Goal: Transaction & Acquisition: Purchase product/service

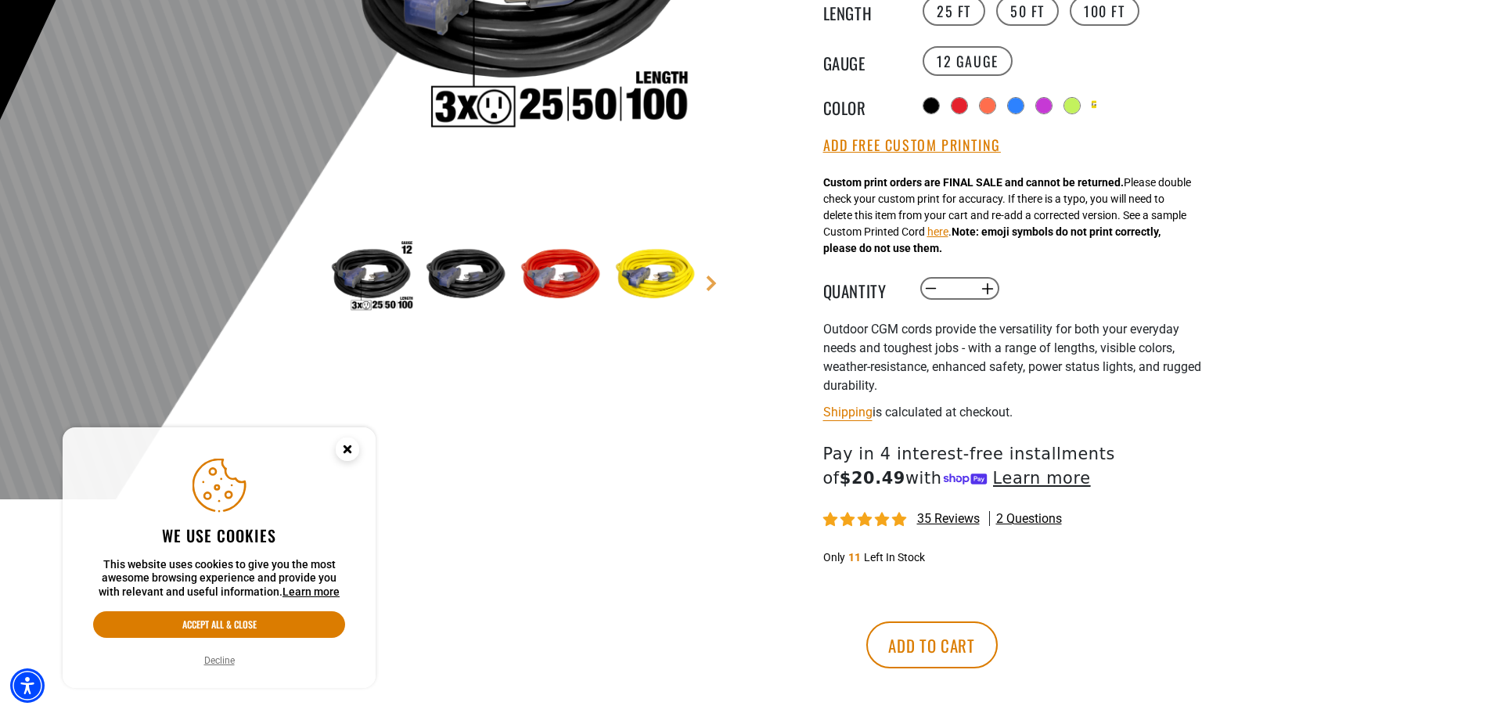
scroll to position [391, 0]
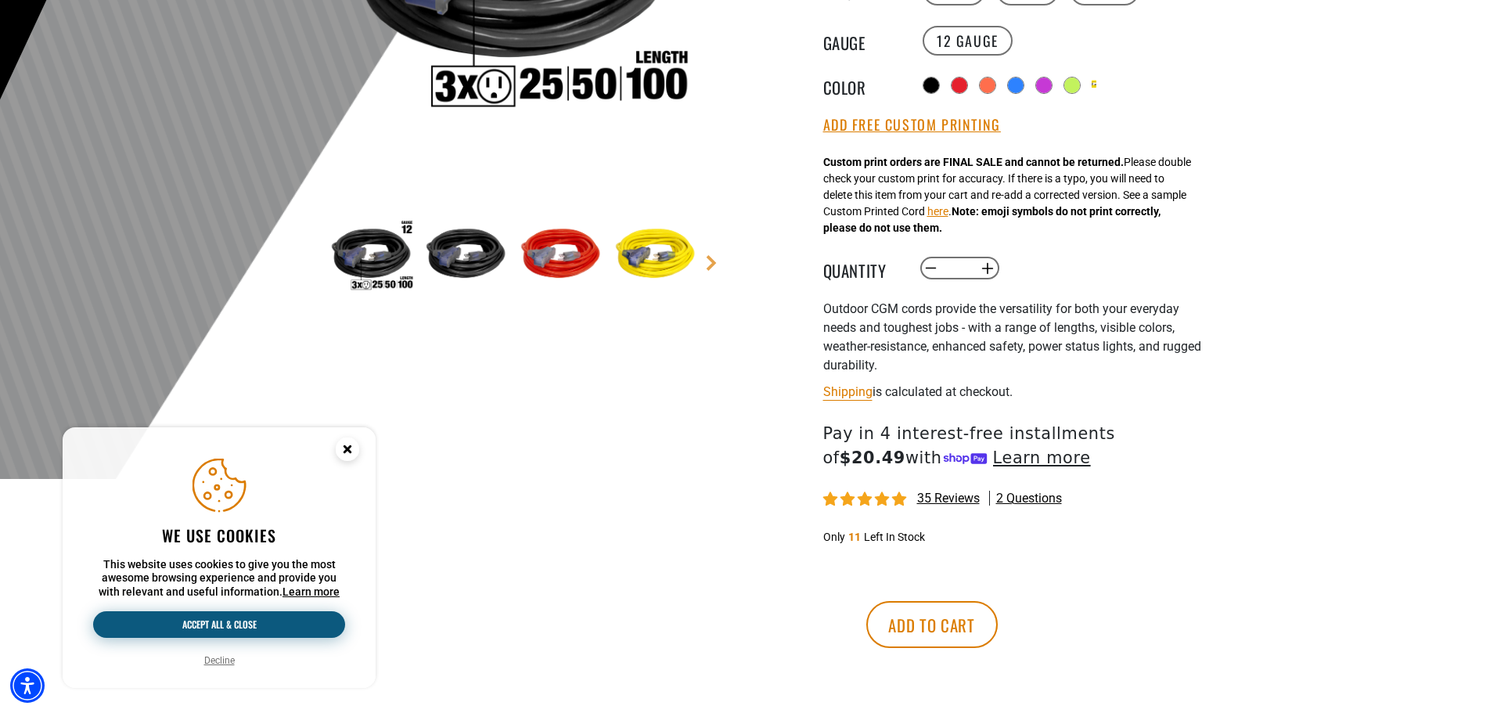
click at [275, 629] on button "Accept all & close" at bounding box center [219, 624] width 252 height 27
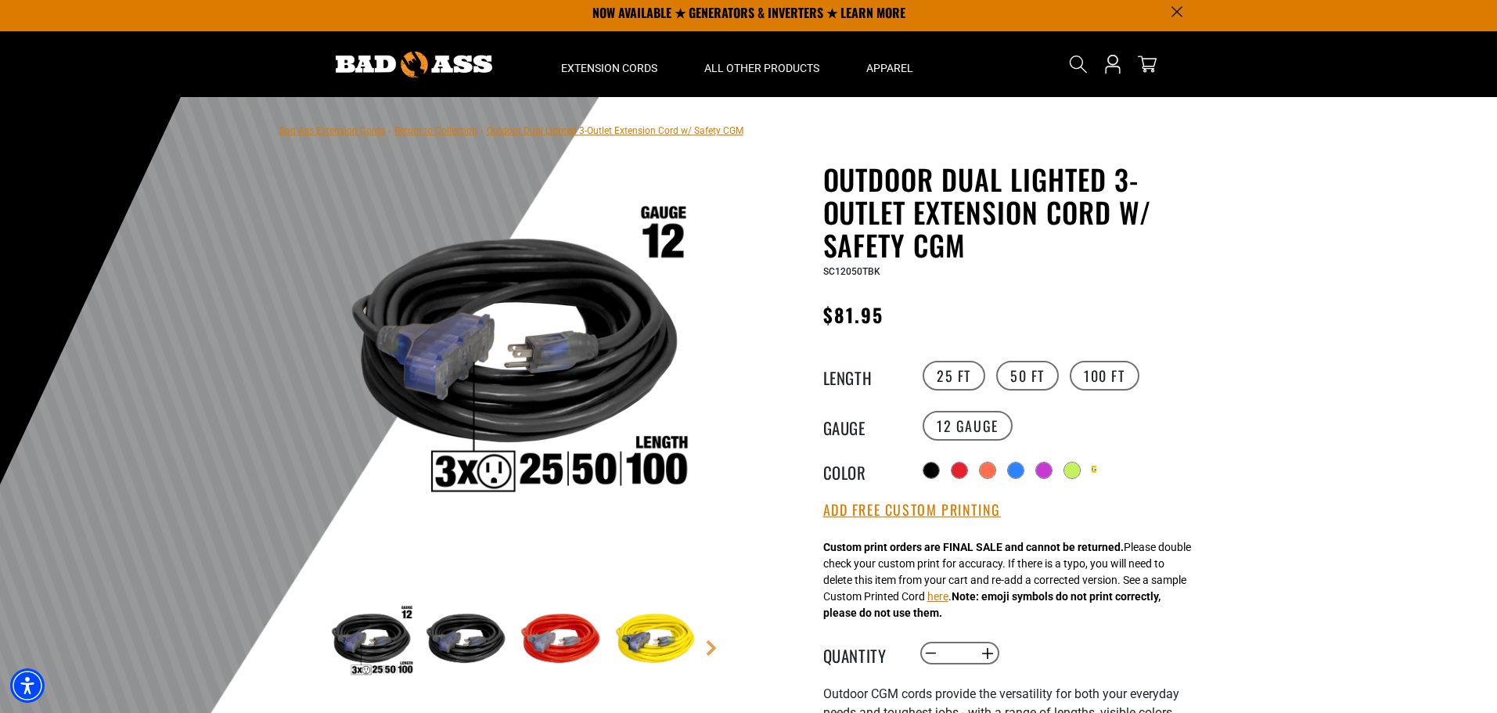
scroll to position [0, 0]
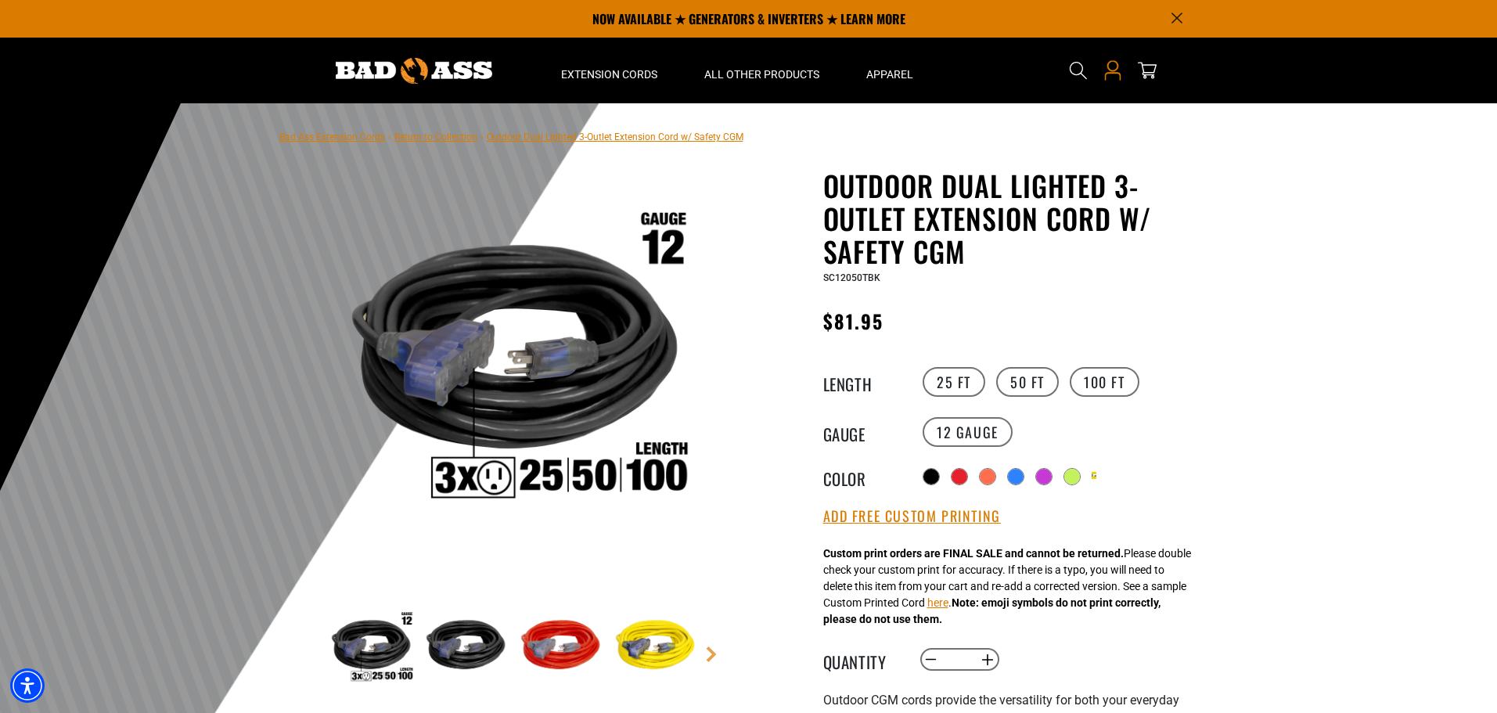
click at [1114, 77] on icon "Open this option" at bounding box center [1113, 70] width 20 height 20
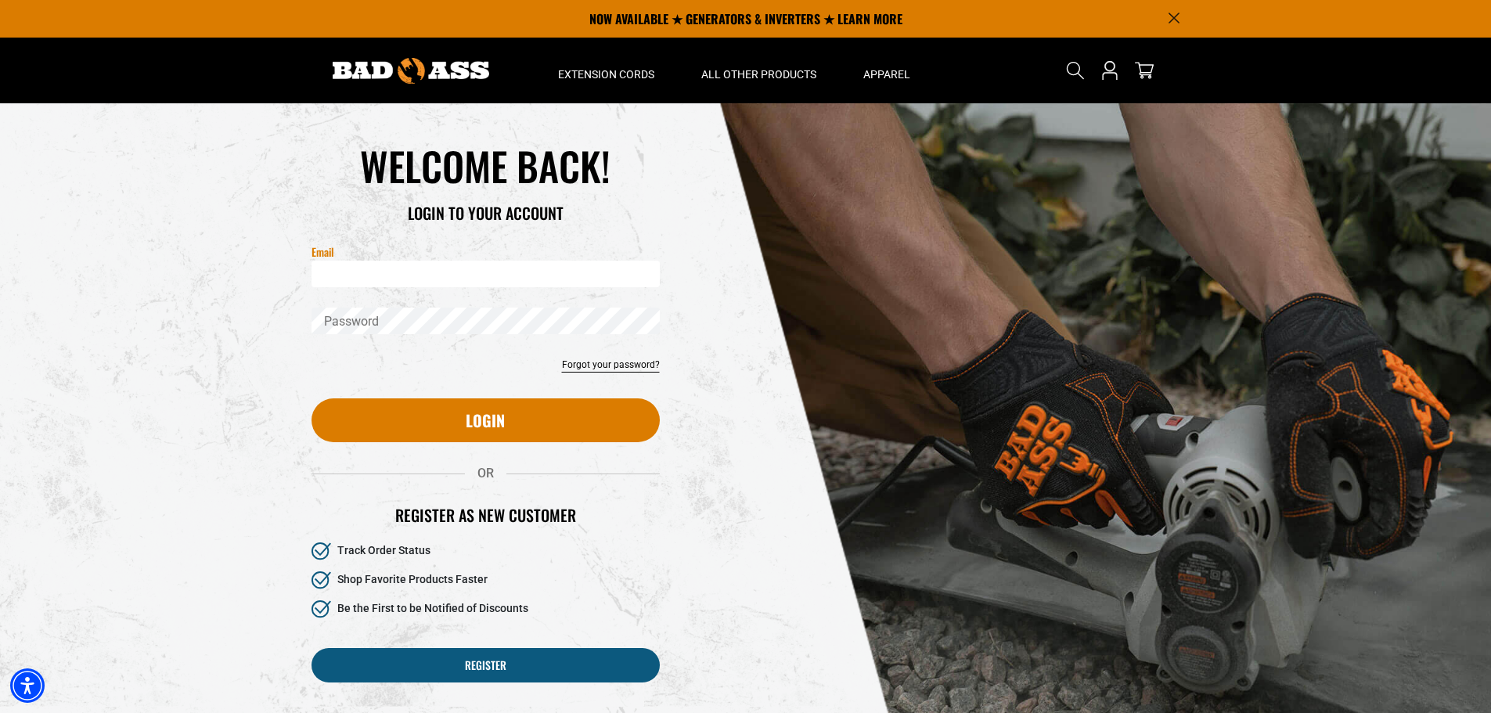
click at [373, 280] on input "Email" at bounding box center [485, 274] width 348 height 27
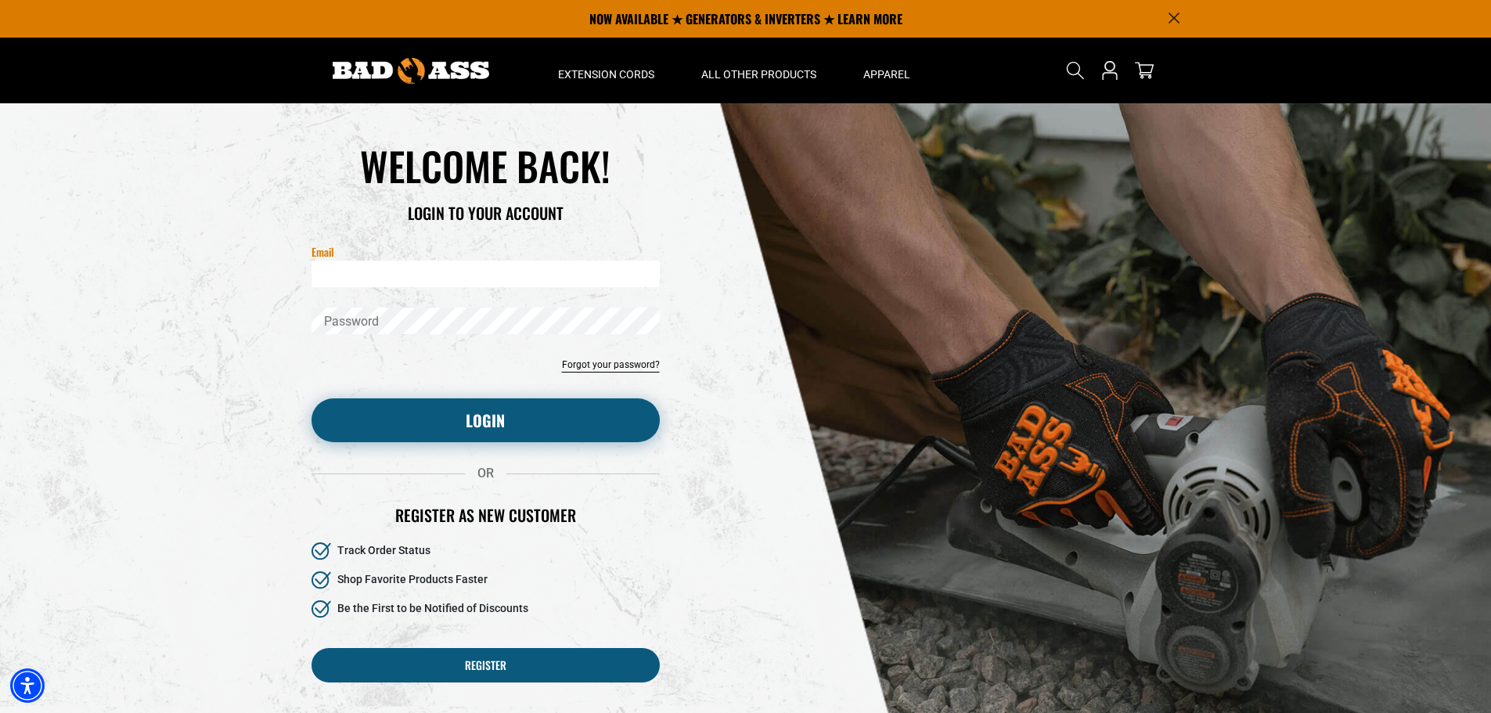
click at [492, 424] on button "Login" at bounding box center [485, 420] width 348 height 44
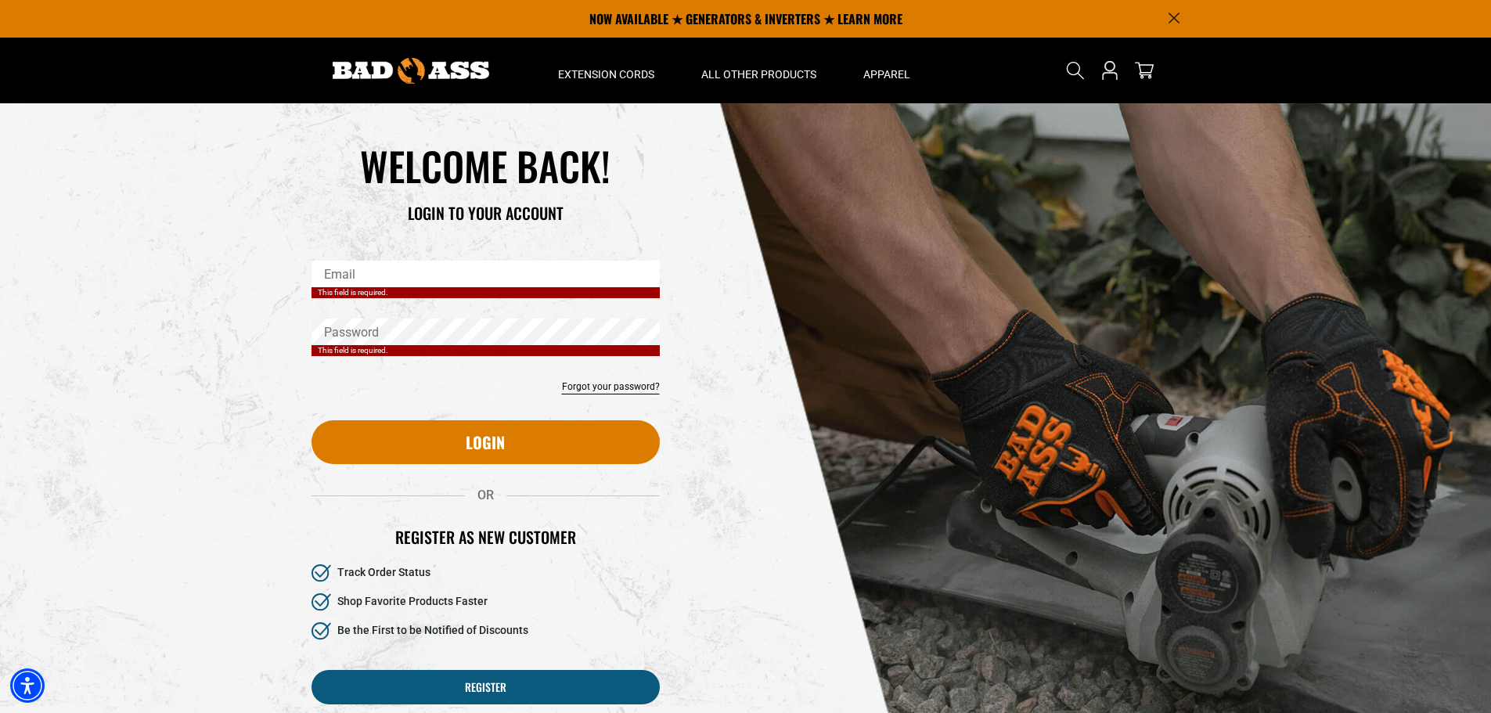
click at [427, 277] on input "Email" at bounding box center [485, 274] width 348 height 27
type input "**********"
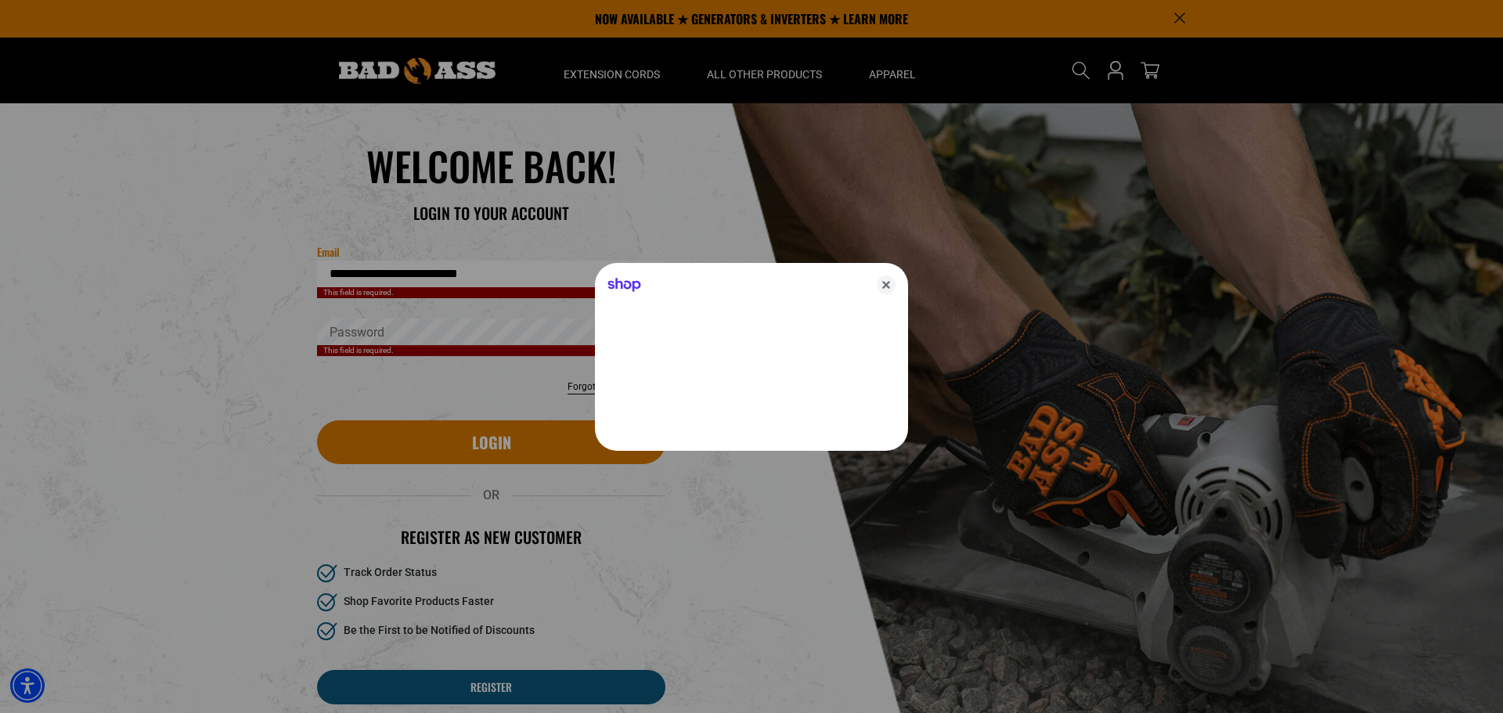
click at [437, 337] on div at bounding box center [751, 356] width 1503 height 713
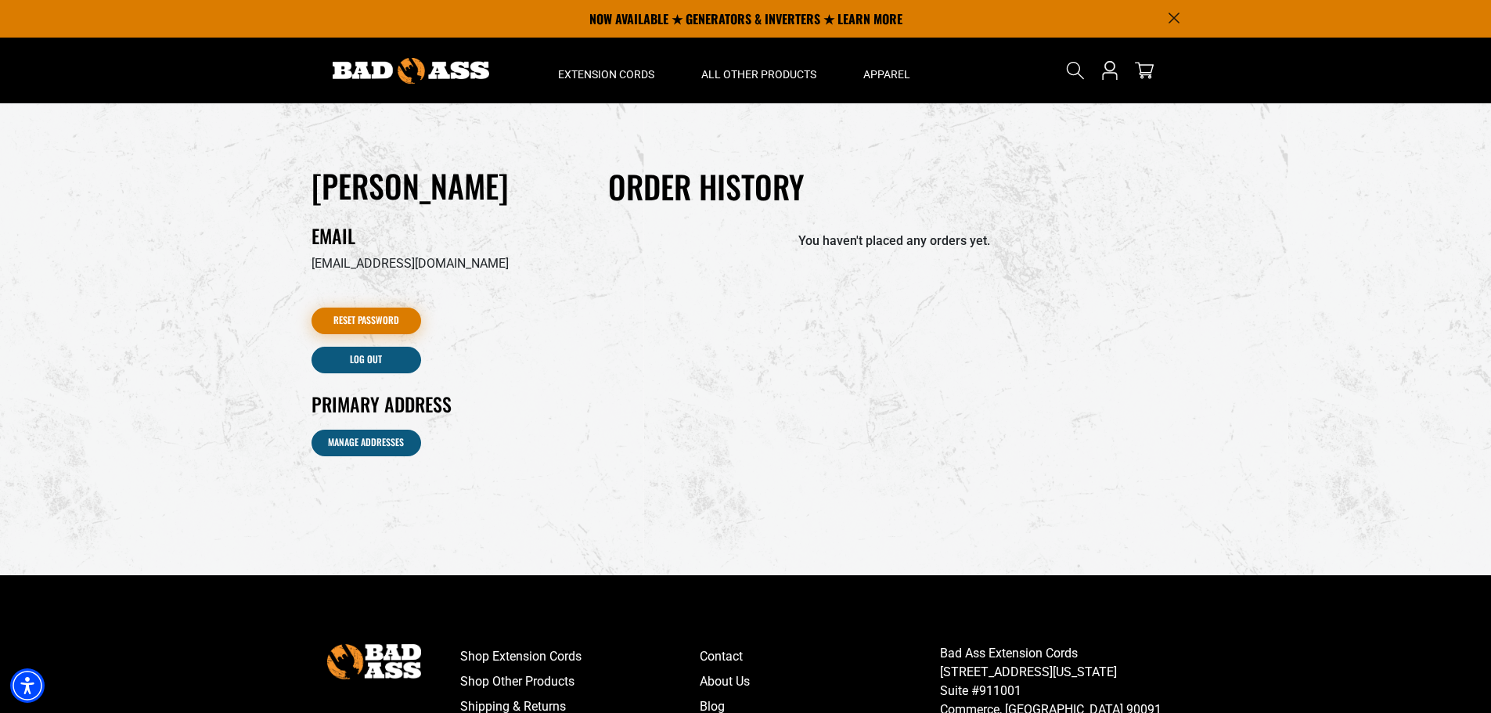
click at [394, 323] on link "Reset Password" at bounding box center [366, 321] width 110 height 27
click at [1068, 67] on icon "Search" at bounding box center [1075, 70] width 19 height 19
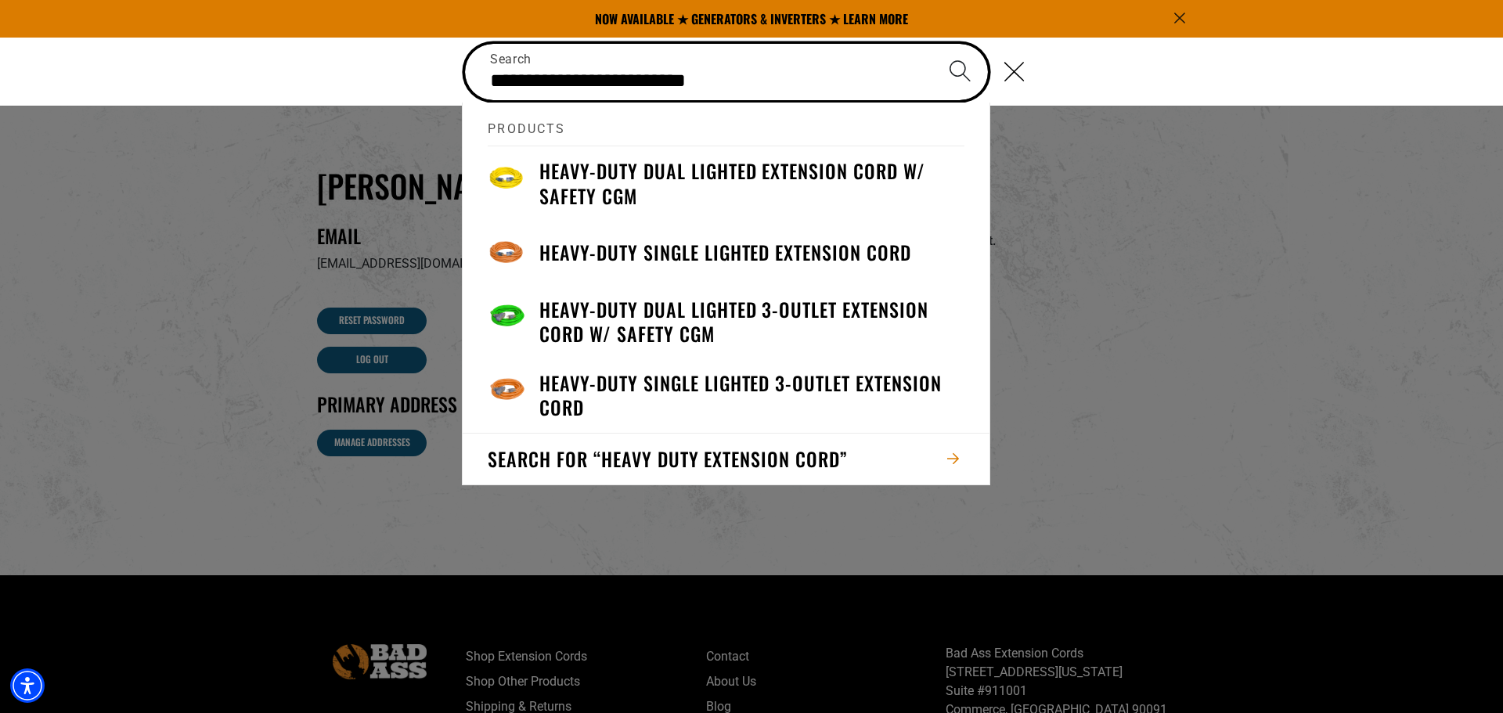
type input "**********"
click at [932, 44] on button "Search" at bounding box center [959, 71] width 55 height 55
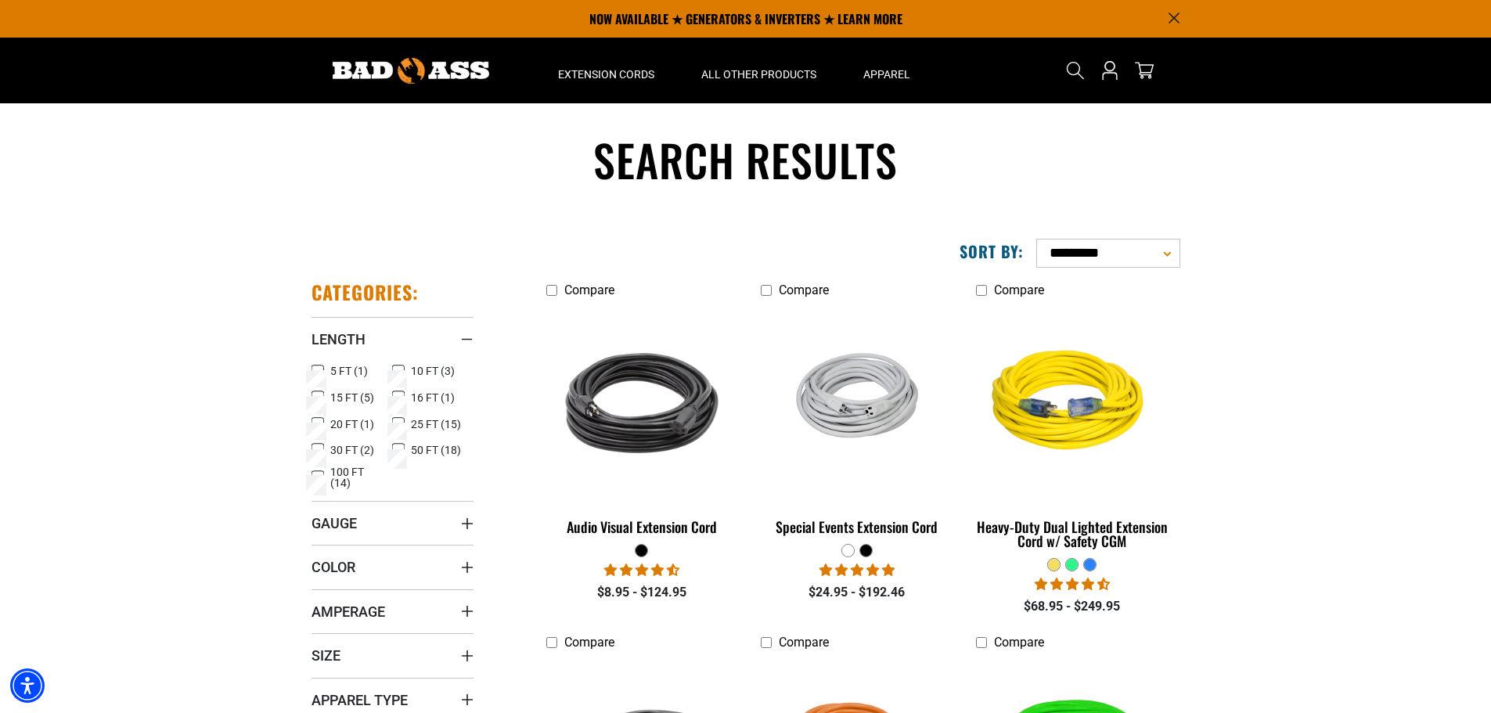
click at [405, 447] on label "50 FT (18) 50 FT (18 products)" at bounding box center [432, 450] width 81 height 20
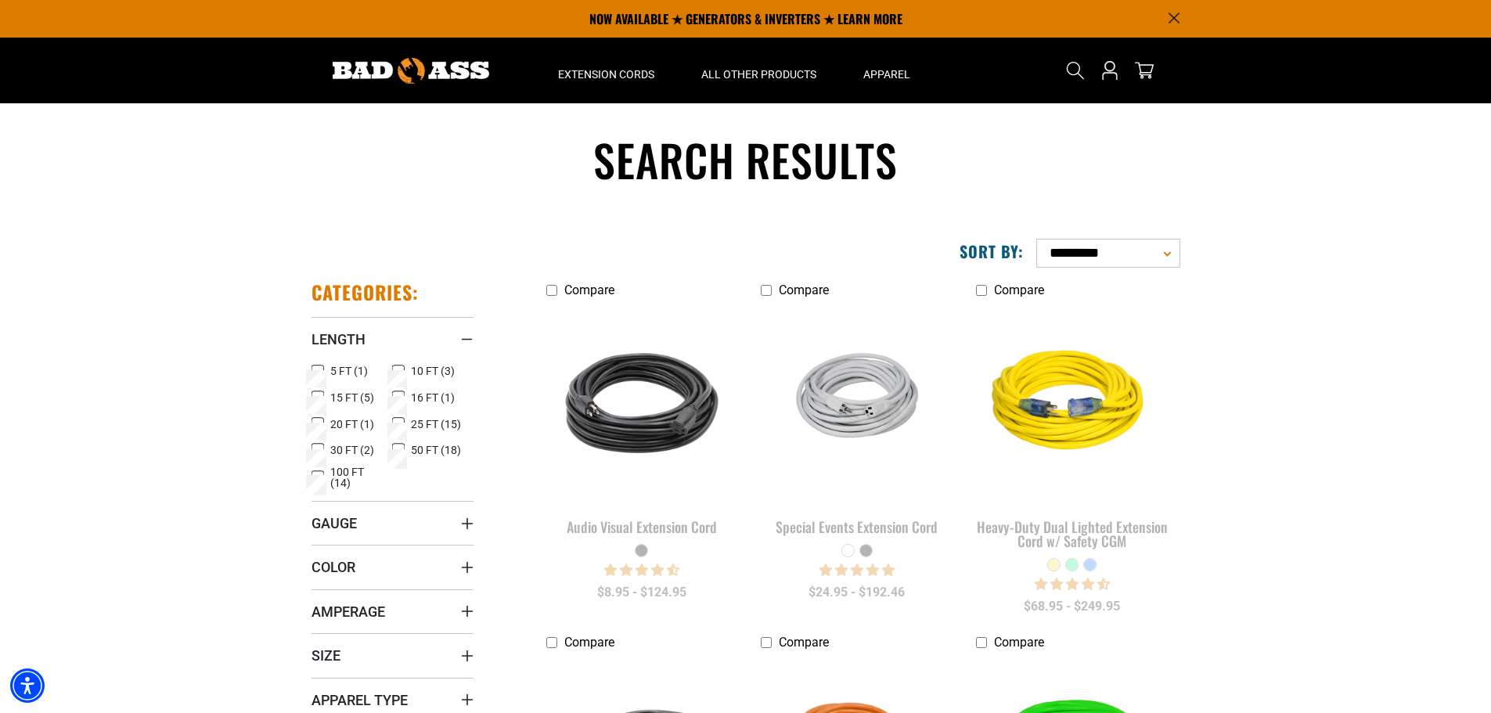
scroll to position [78, 0]
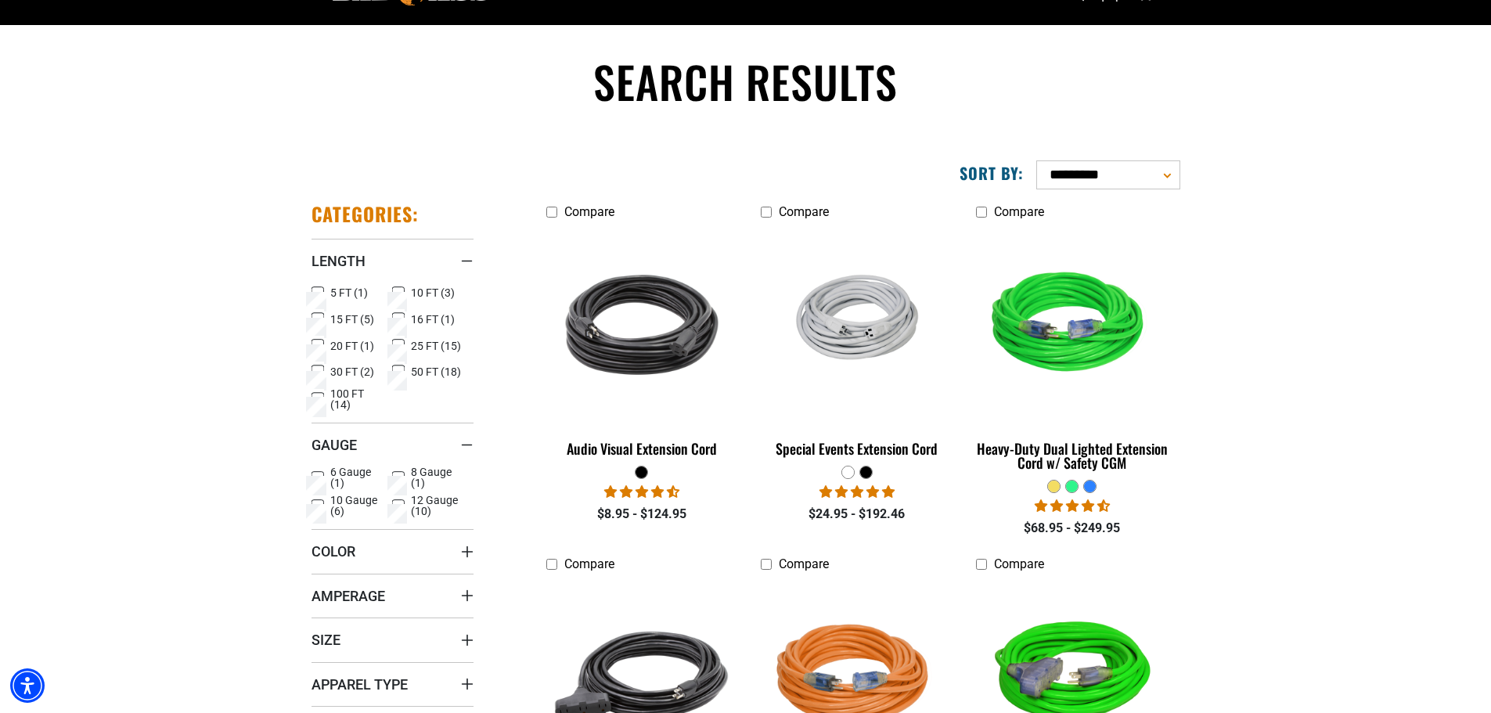
click at [411, 498] on span "12 Gauge (10)" at bounding box center [439, 506] width 56 height 22
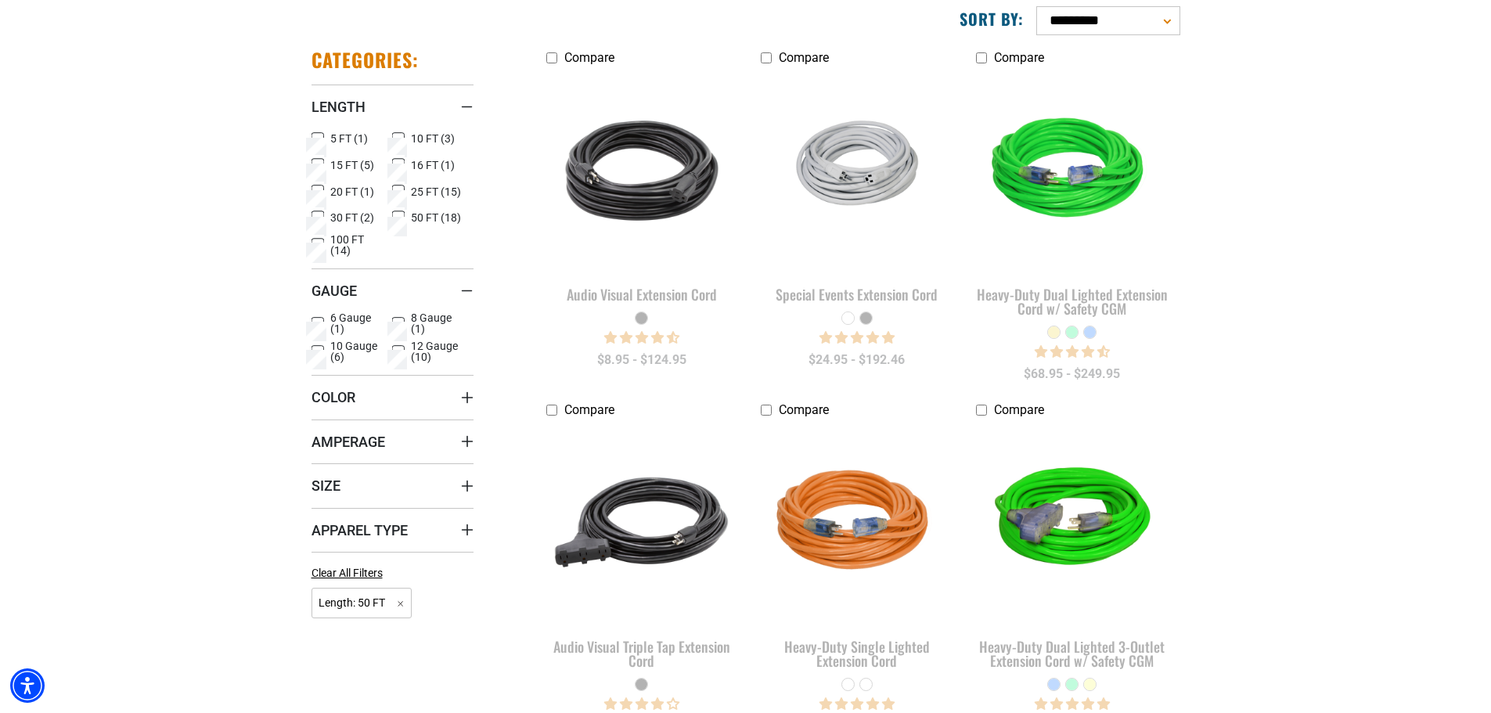
scroll to position [235, 0]
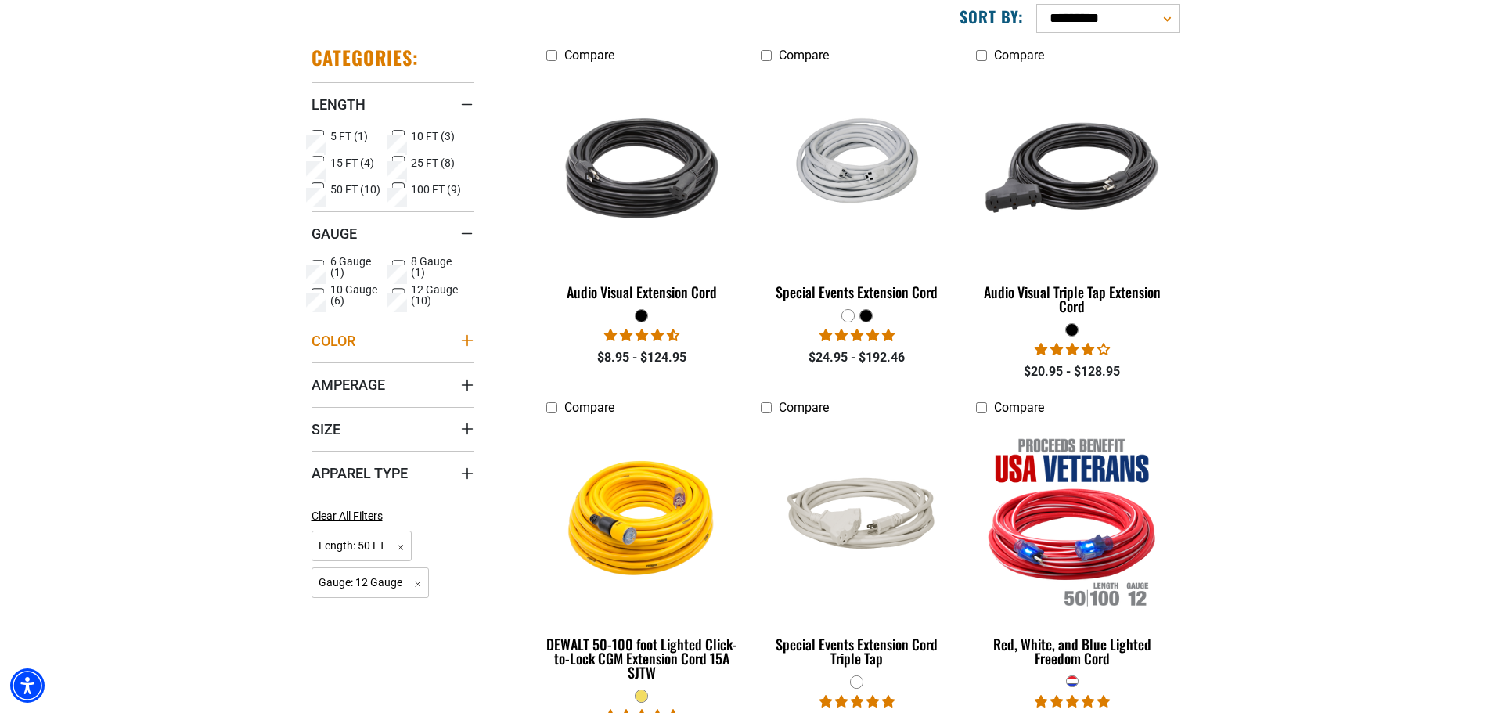
click at [464, 342] on icon "Color" at bounding box center [467, 340] width 13 height 13
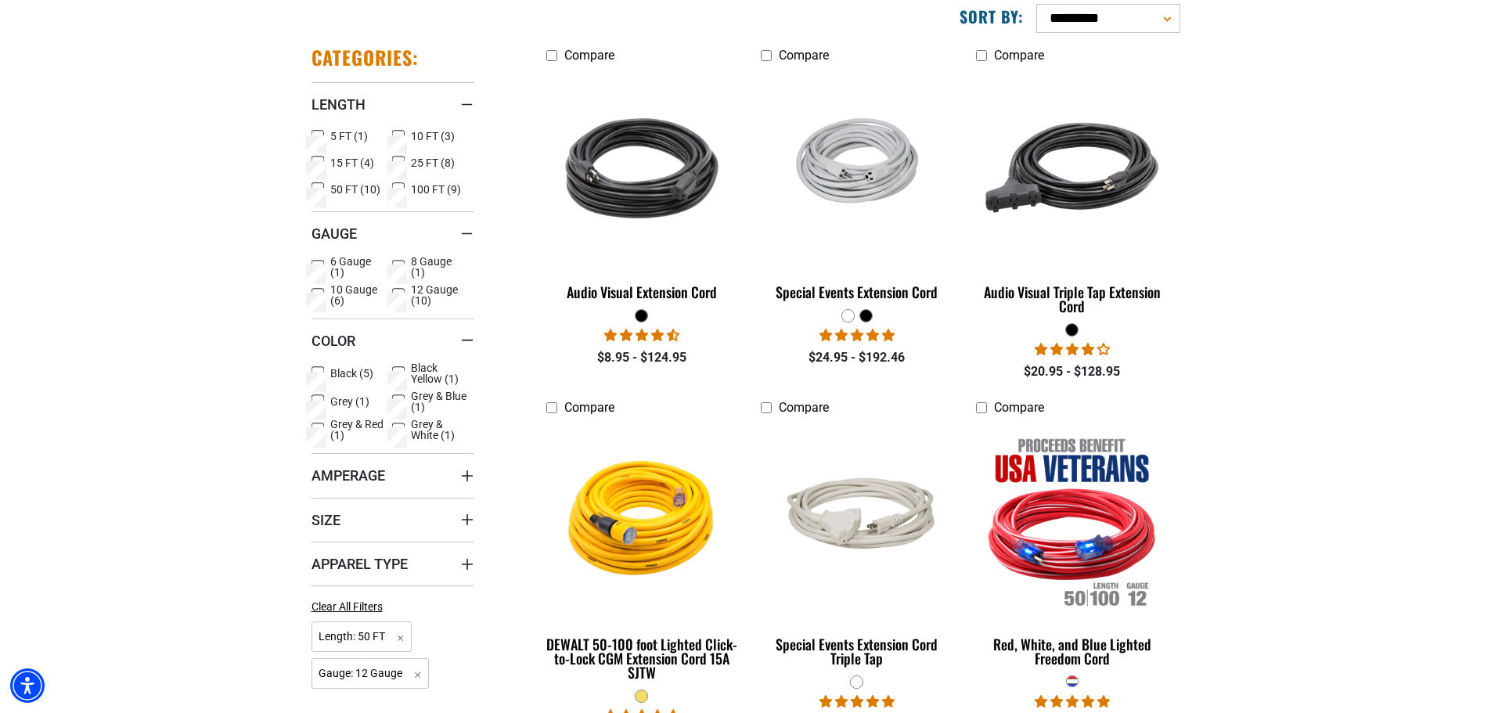
click at [331, 373] on span "Black (5)" at bounding box center [351, 373] width 43 height 11
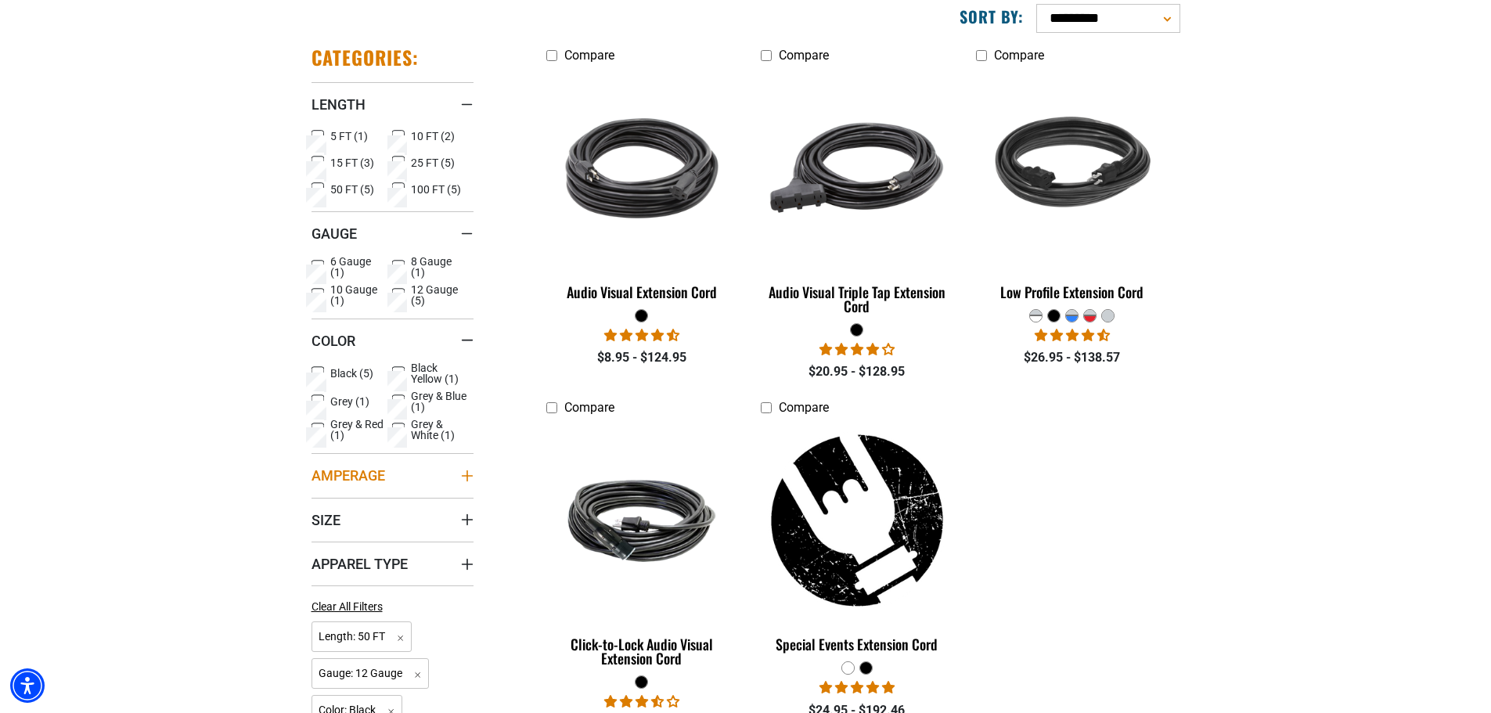
click at [463, 471] on icon "Amperage" at bounding box center [467, 476] width 13 height 13
click at [319, 369] on icon at bounding box center [317, 373] width 9 height 9
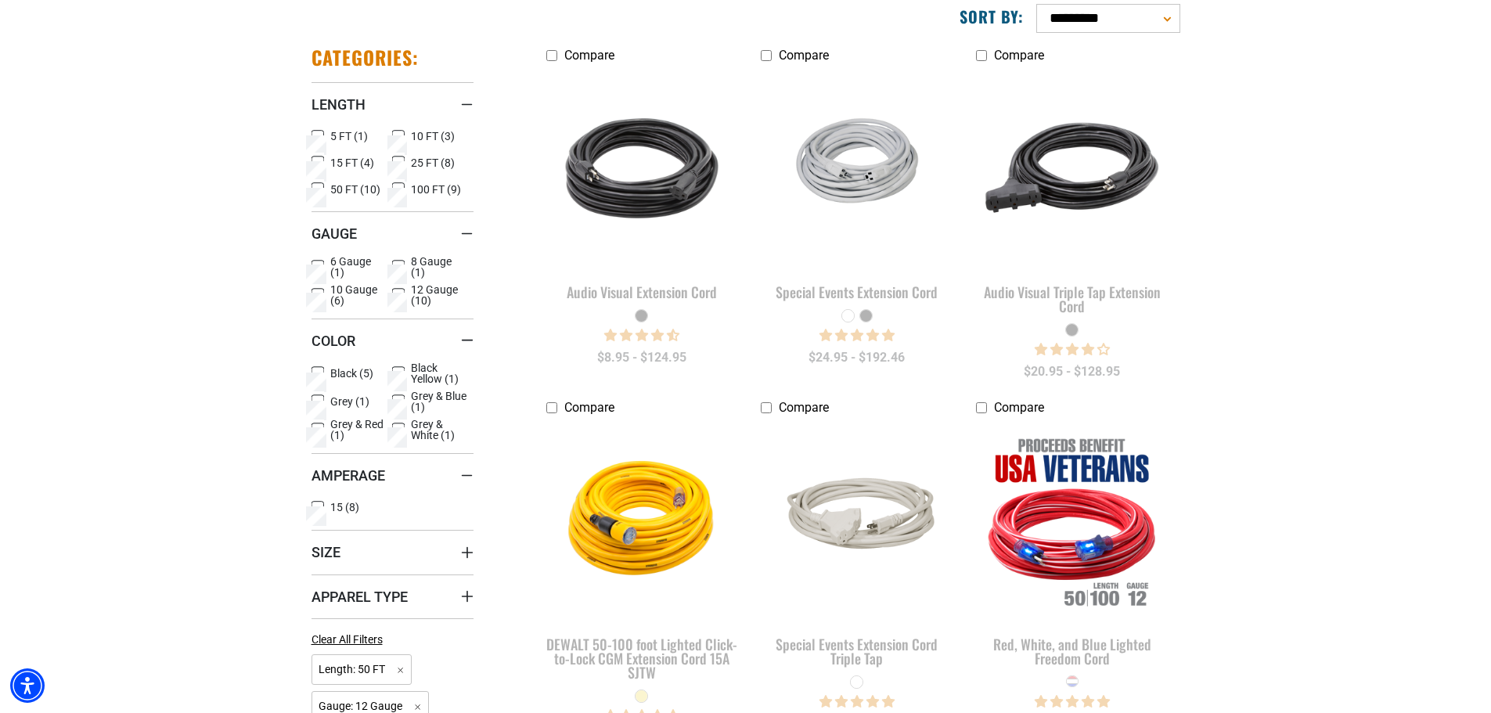
click at [355, 509] on span "15 (8)" at bounding box center [344, 507] width 29 height 11
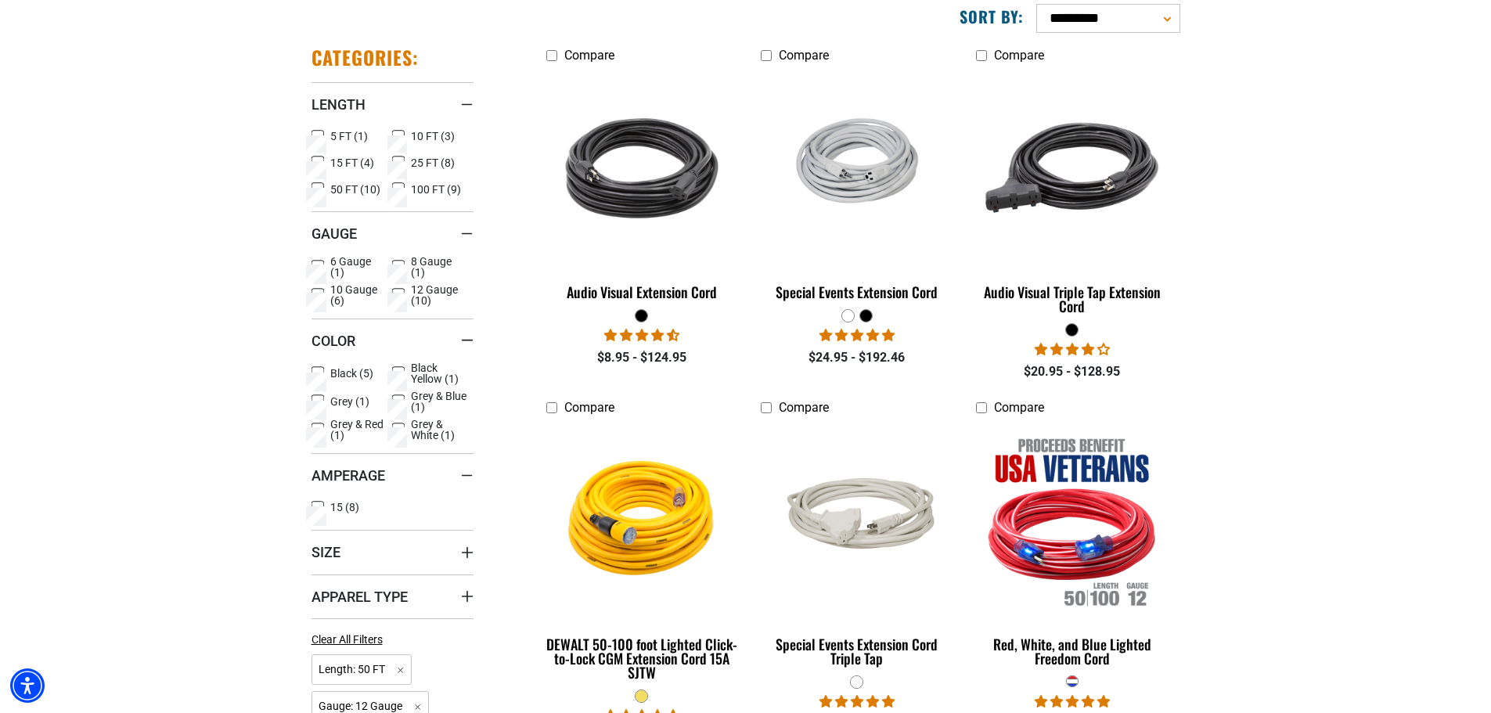
click at [394, 297] on label "12 Gauge (10) 12 Gauge (10 products)" at bounding box center [432, 295] width 81 height 22
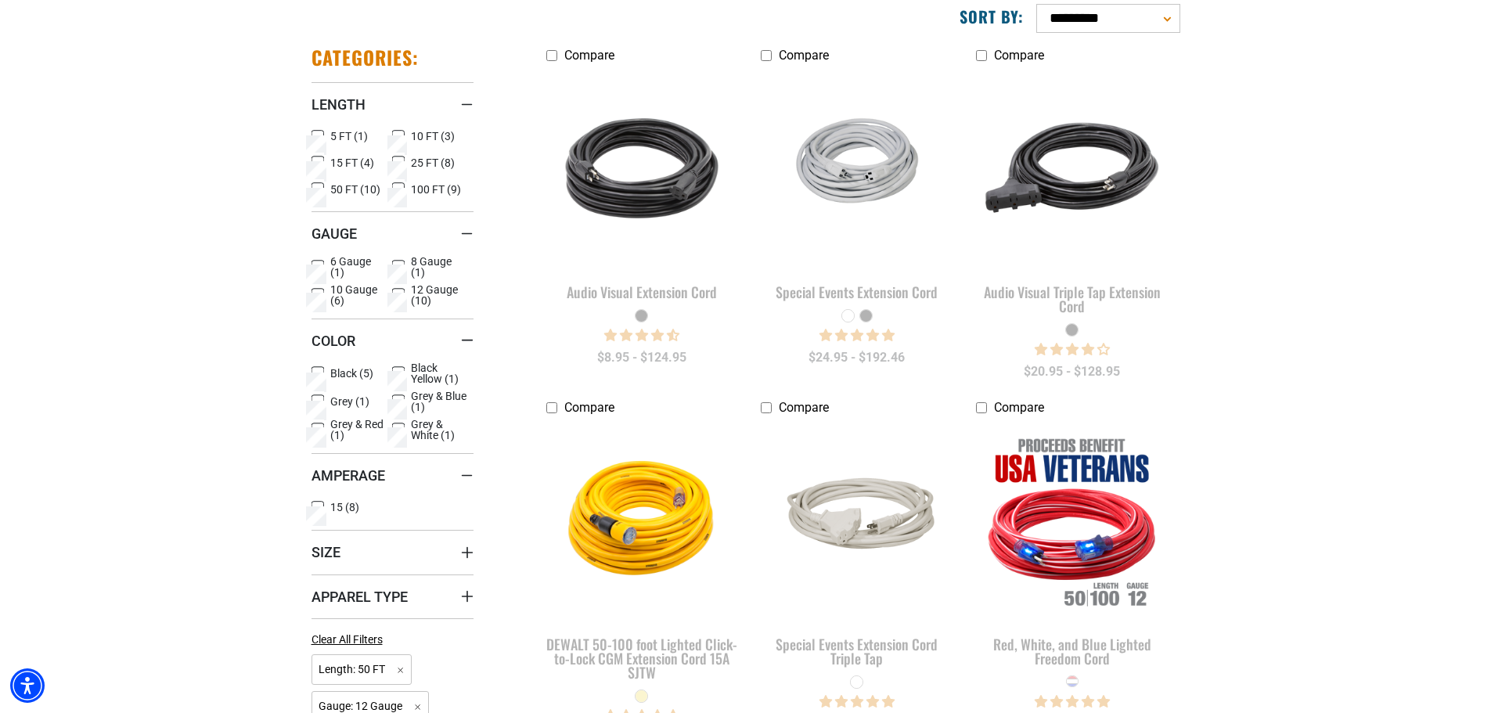
click at [320, 192] on icon at bounding box center [317, 189] width 9 height 9
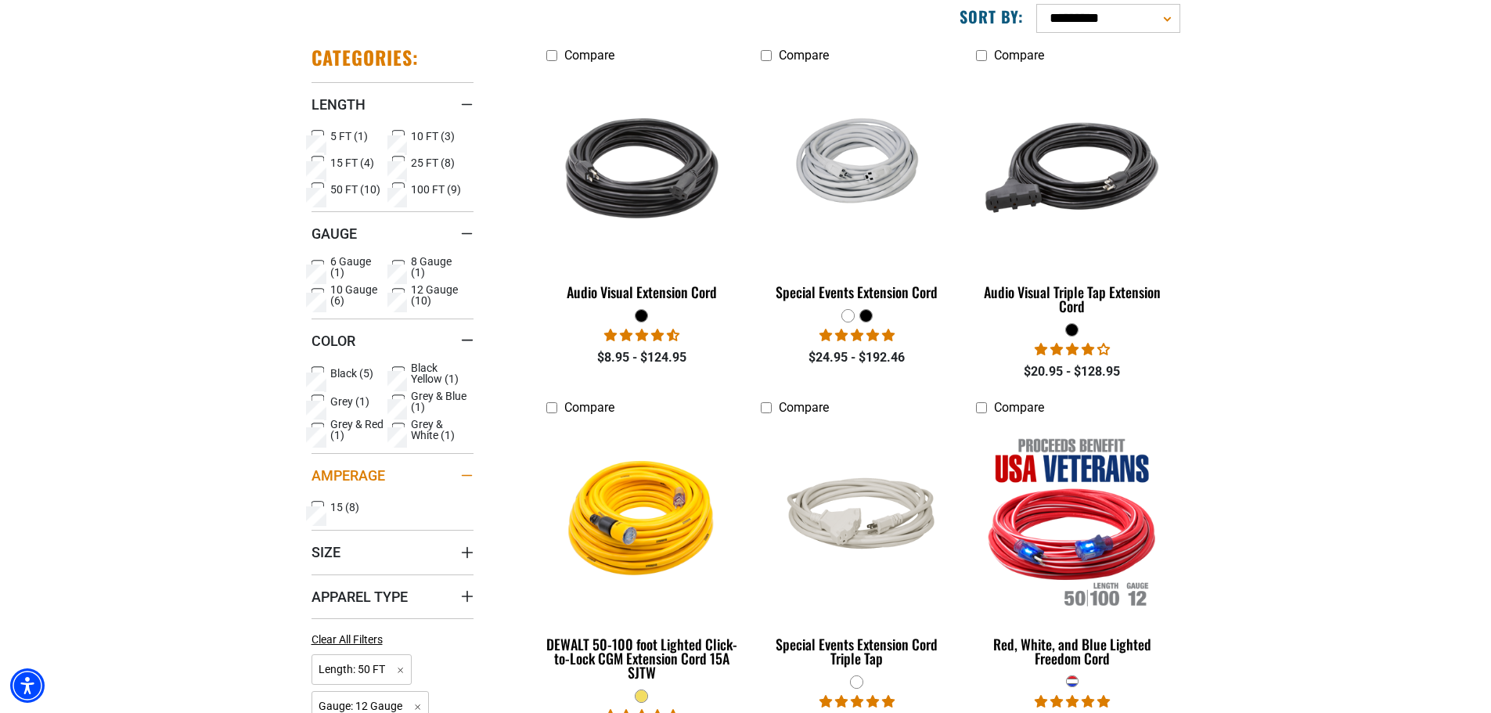
click at [469, 470] on div "Amperage" at bounding box center [467, 476] width 13 height 13
click at [466, 474] on icon "Amperage" at bounding box center [466, 475] width 11 height 11
click at [320, 369] on icon at bounding box center [317, 373] width 13 height 20
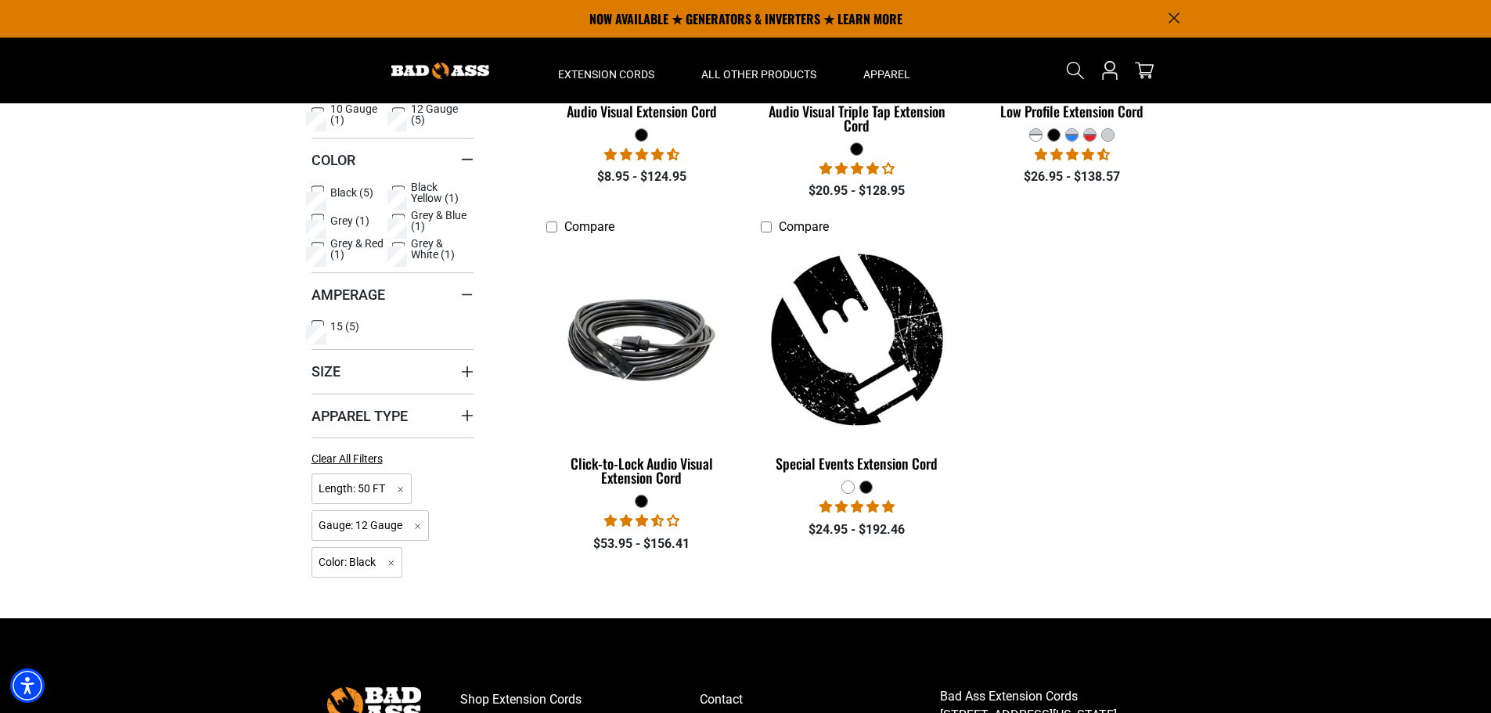
scroll to position [391, 0]
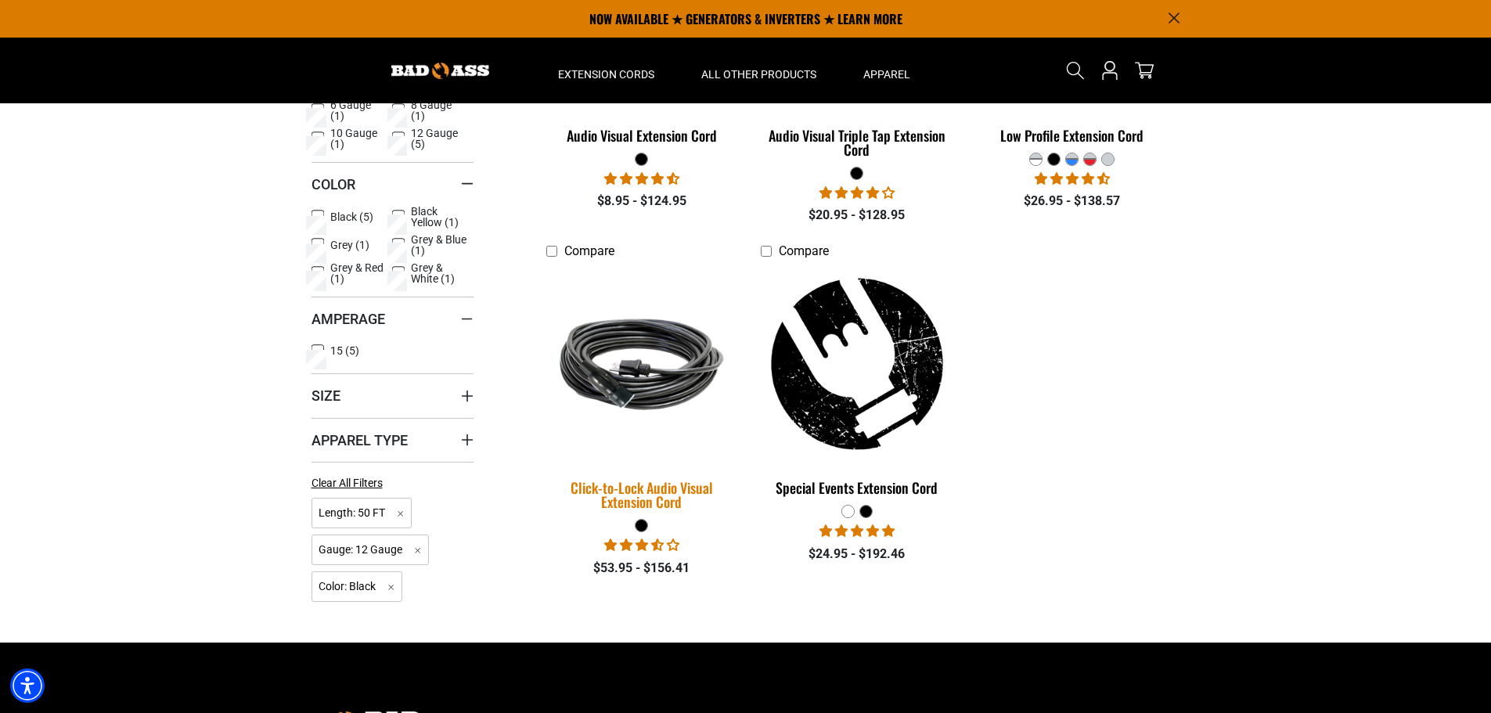
click at [630, 392] on img at bounding box center [641, 364] width 219 height 134
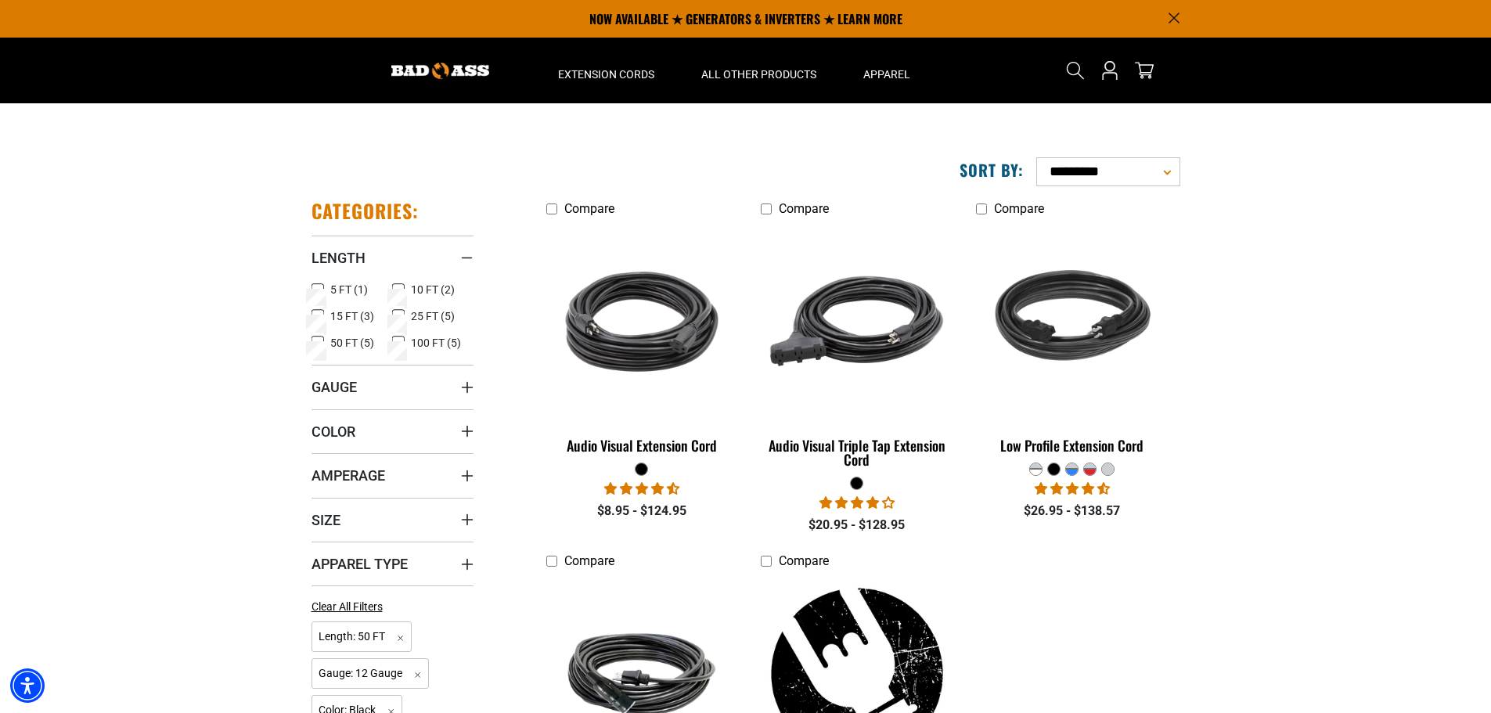
scroll to position [78, 0]
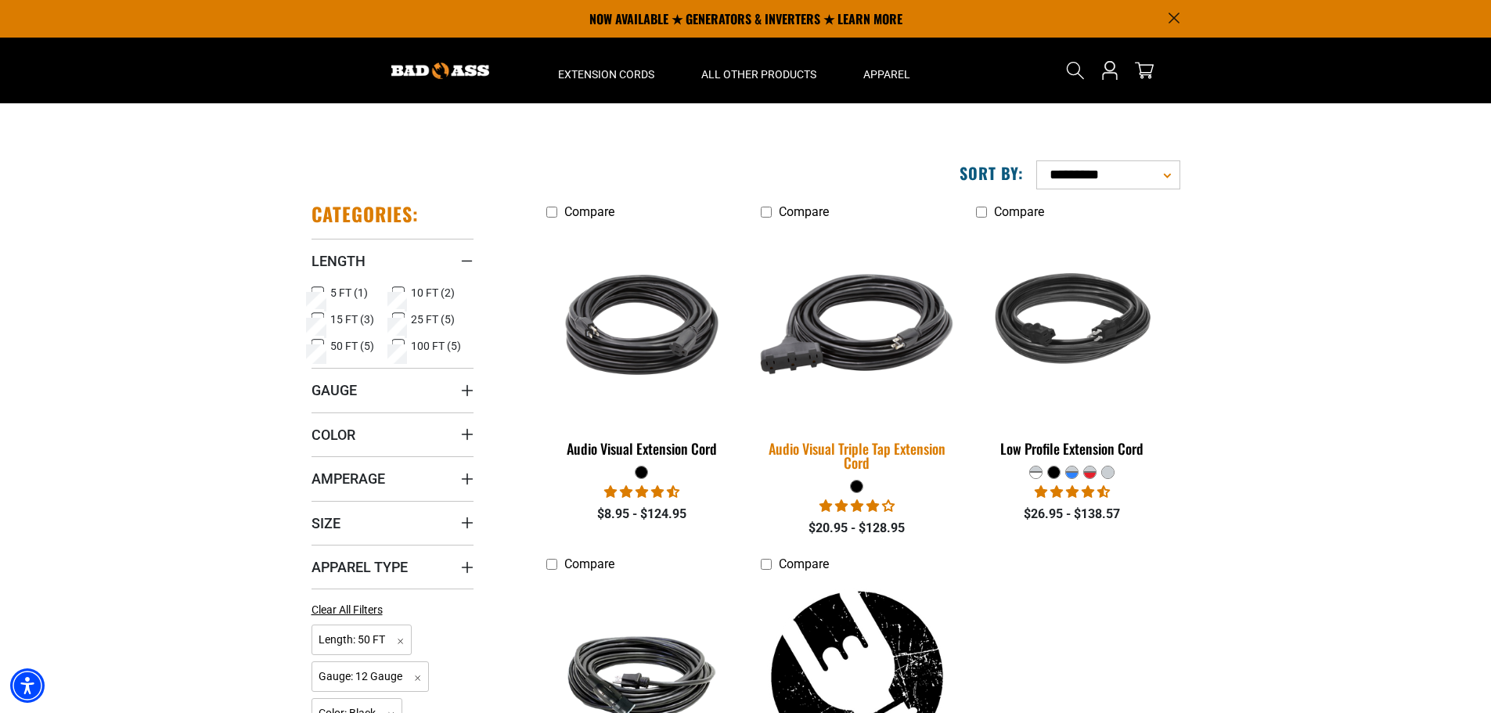
click at [849, 460] on div "Audio Visual Triple Tap Extension Cord" at bounding box center [857, 455] width 192 height 28
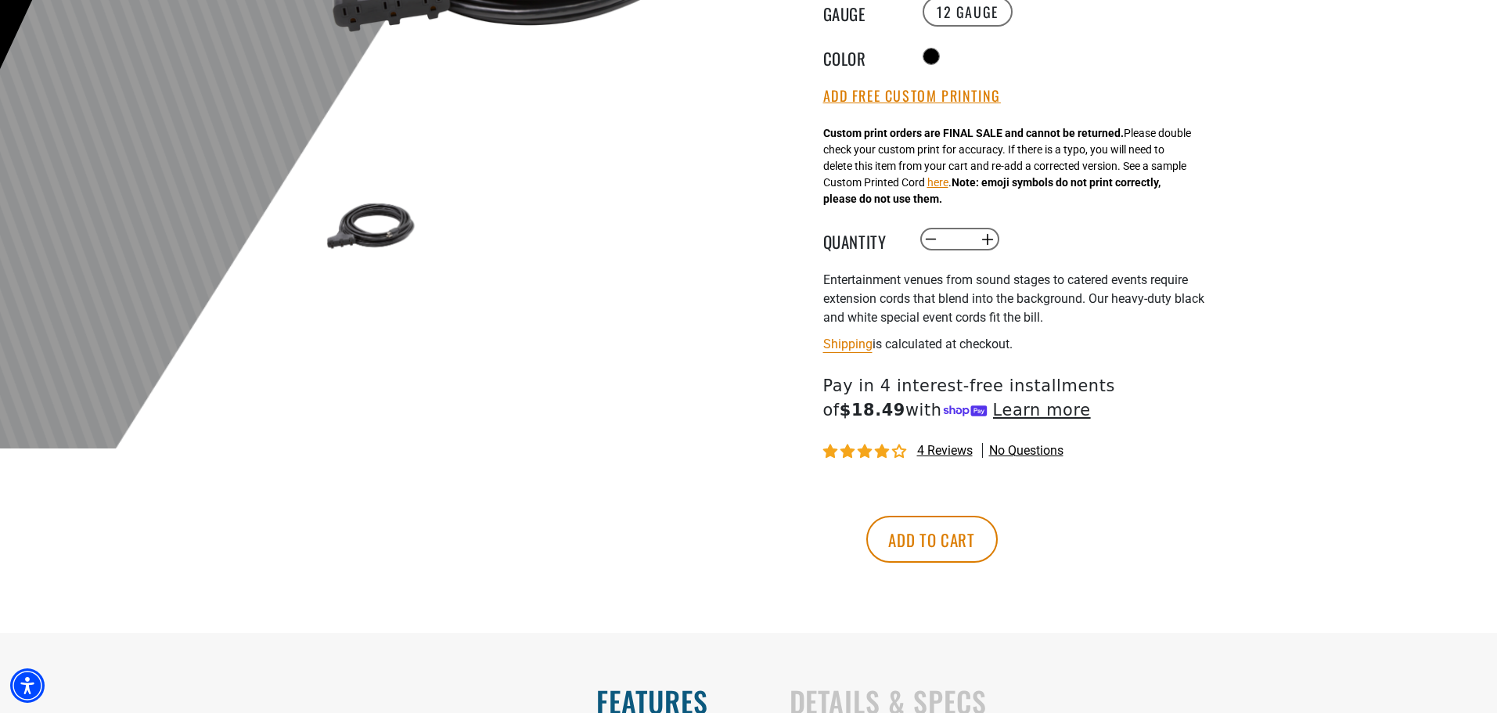
scroll to position [470, 0]
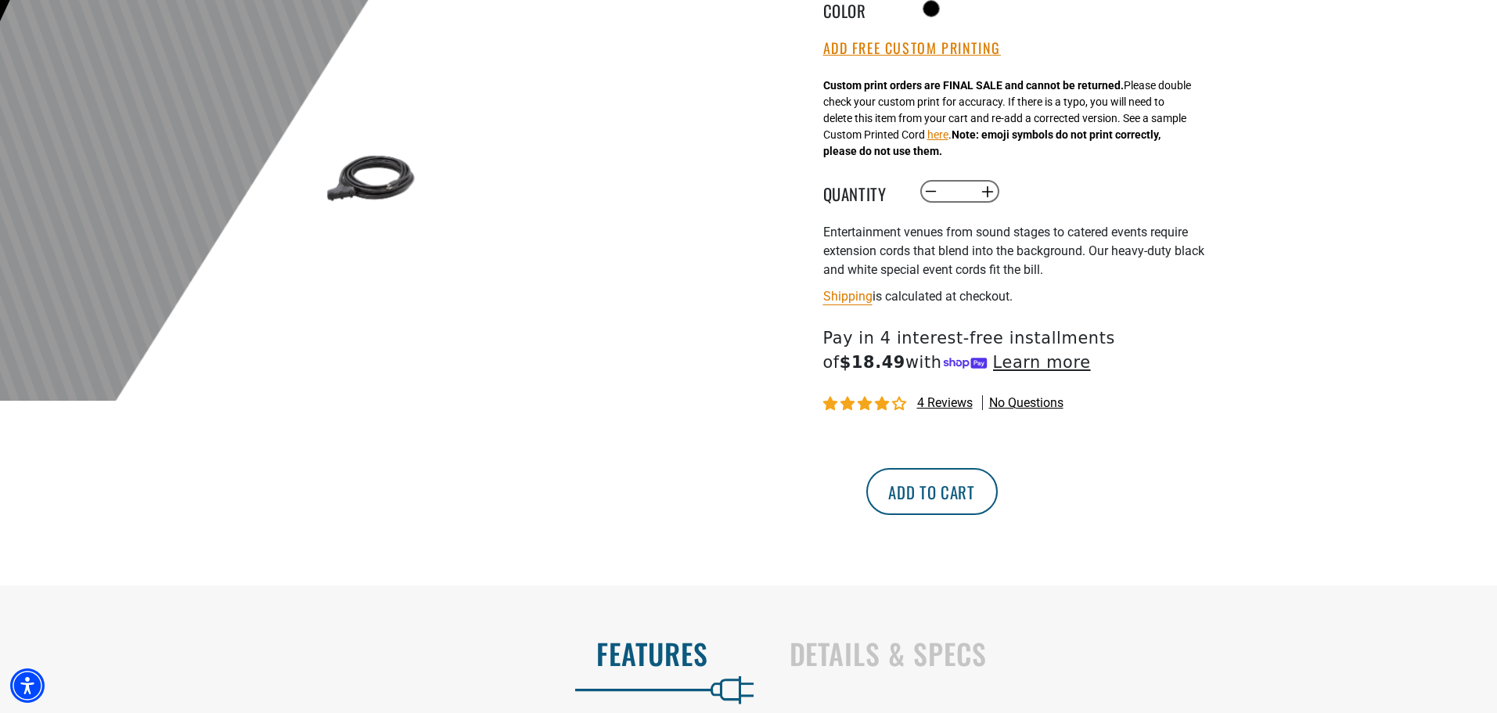
click at [998, 493] on button "Add to cart" at bounding box center [931, 491] width 131 height 47
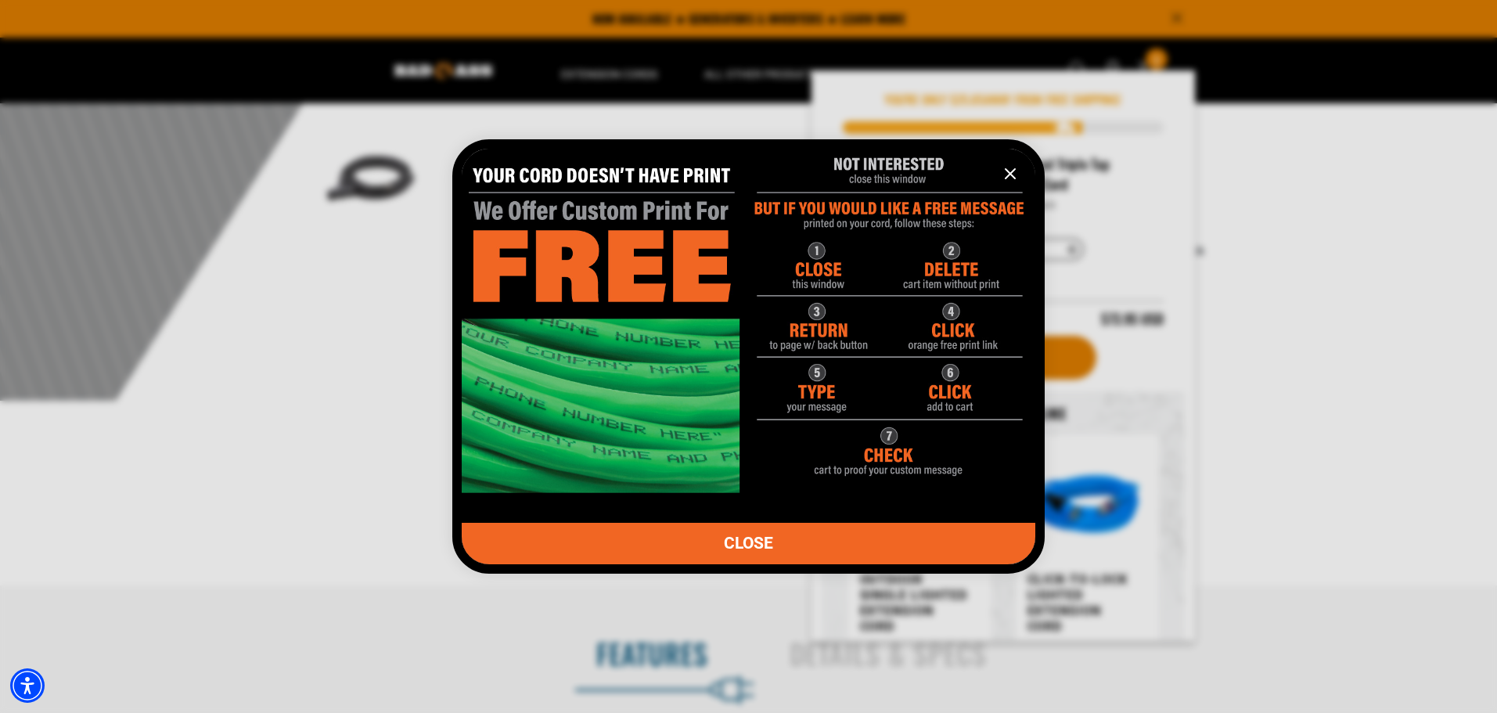
click at [820, 546] on link "CLOSE" at bounding box center [749, 543] width 574 height 41
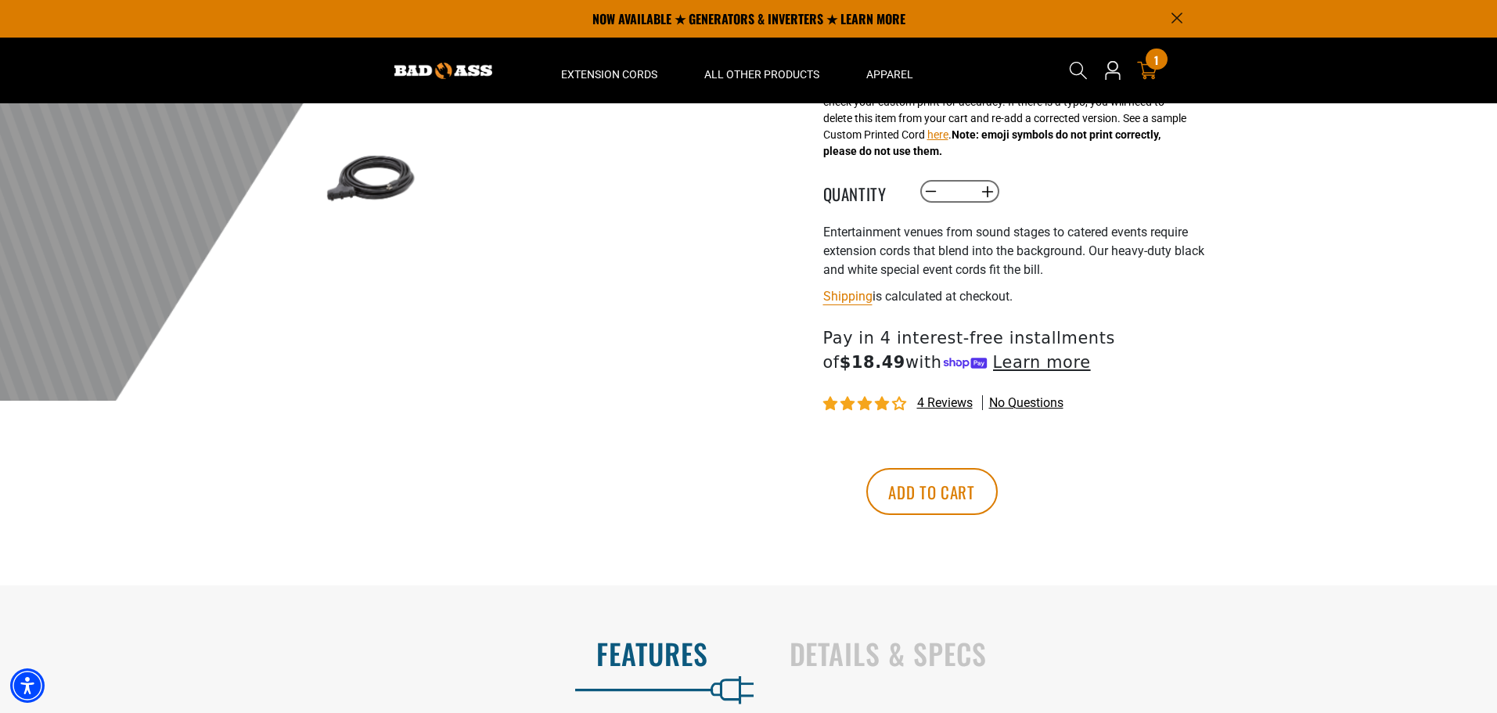
click at [1161, 66] on div "1 1 item" at bounding box center [1156, 59] width 21 height 21
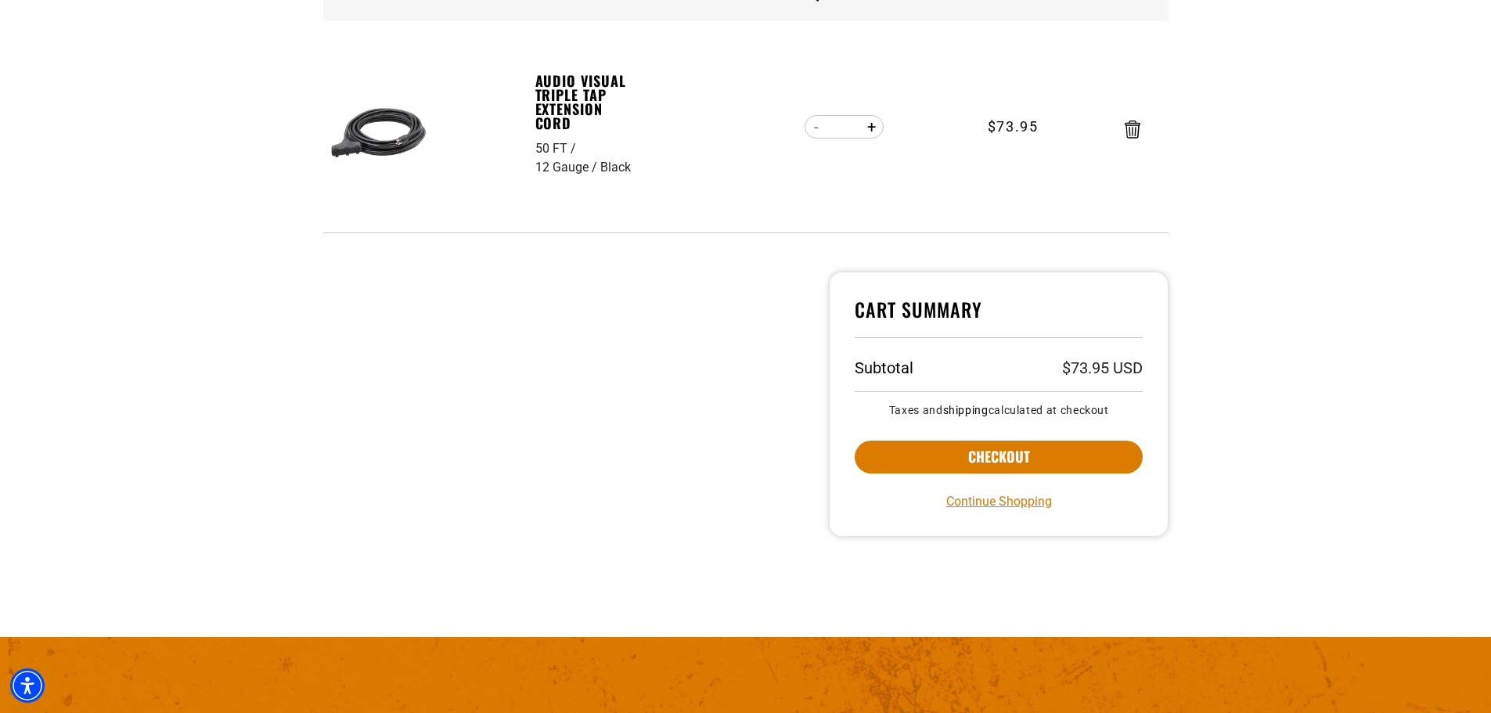
scroll to position [313, 0]
